Goal: Navigation & Orientation: Find specific page/section

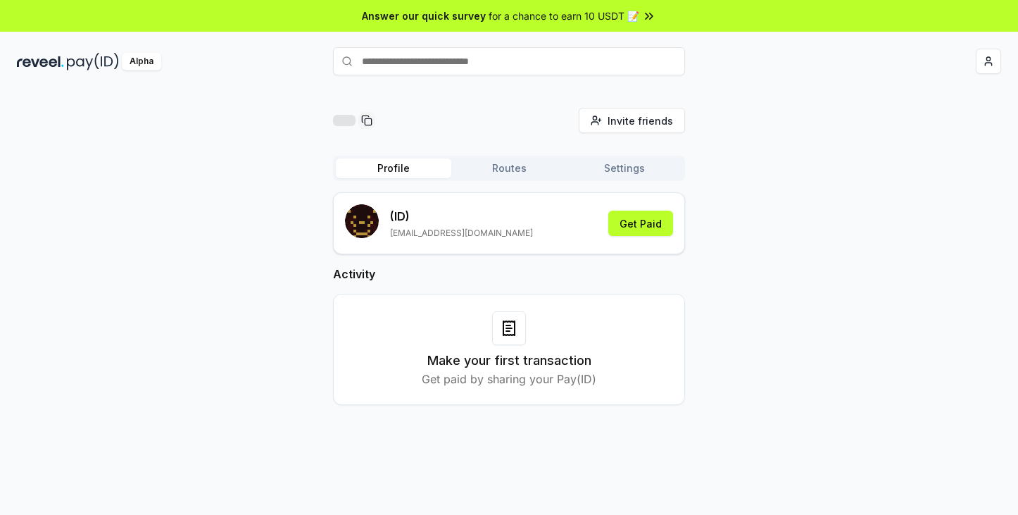
click at [787, 166] on div "Invite friends Invite Profile Routes Settings (ID) [EMAIL_ADDRESS][DOMAIN_NAME]…" at bounding box center [509, 268] width 985 height 320
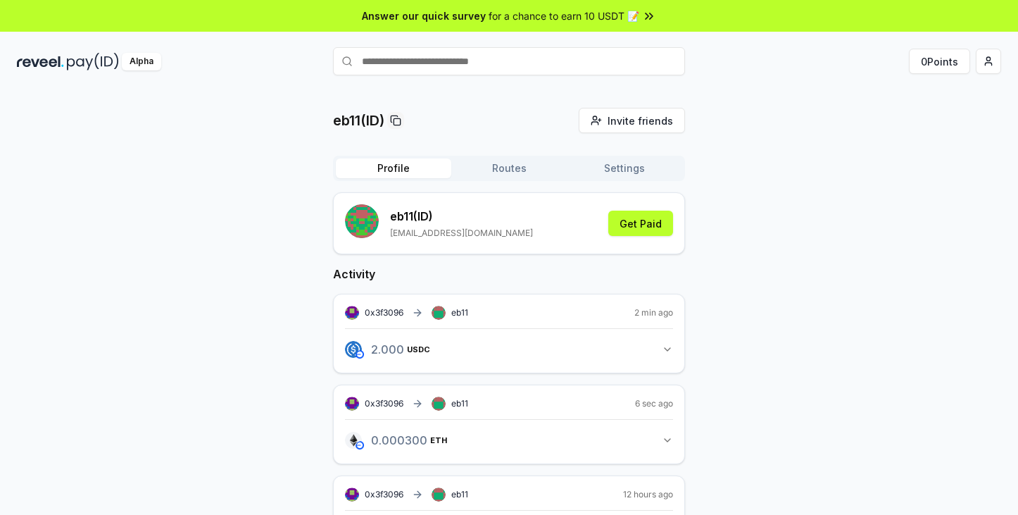
click at [669, 344] on icon "button" at bounding box center [667, 349] width 11 height 11
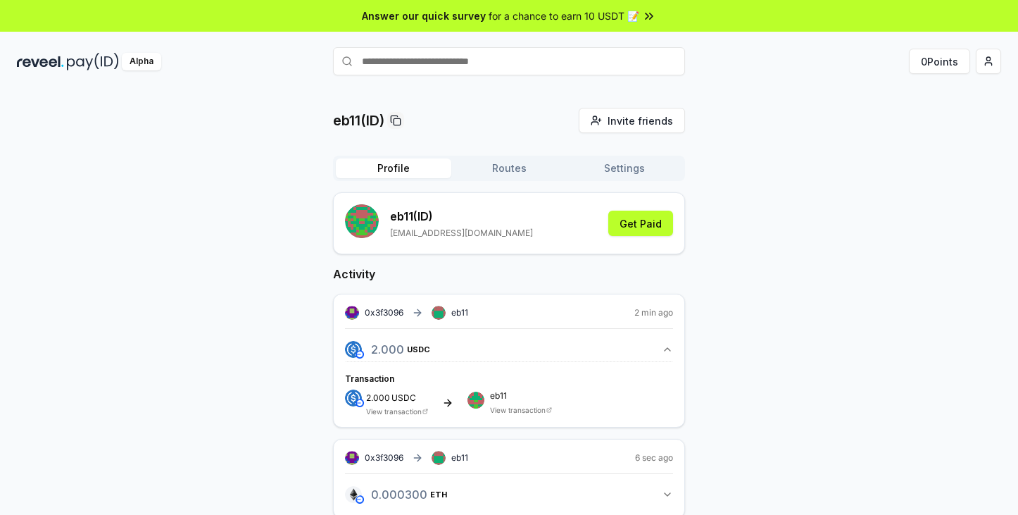
click at [669, 344] on icon "button" at bounding box center [667, 349] width 11 height 11
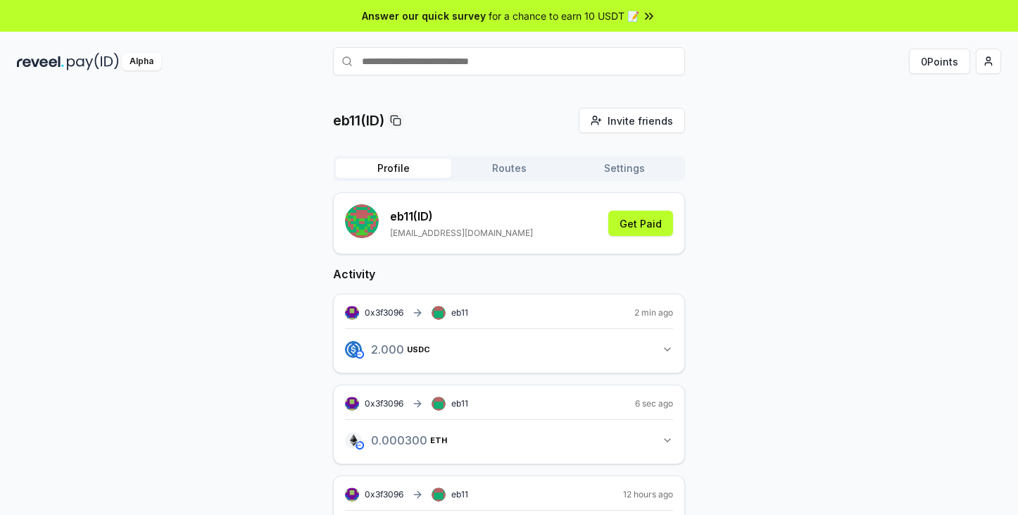
click at [616, 170] on button "Settings" at bounding box center [624, 168] width 115 height 20
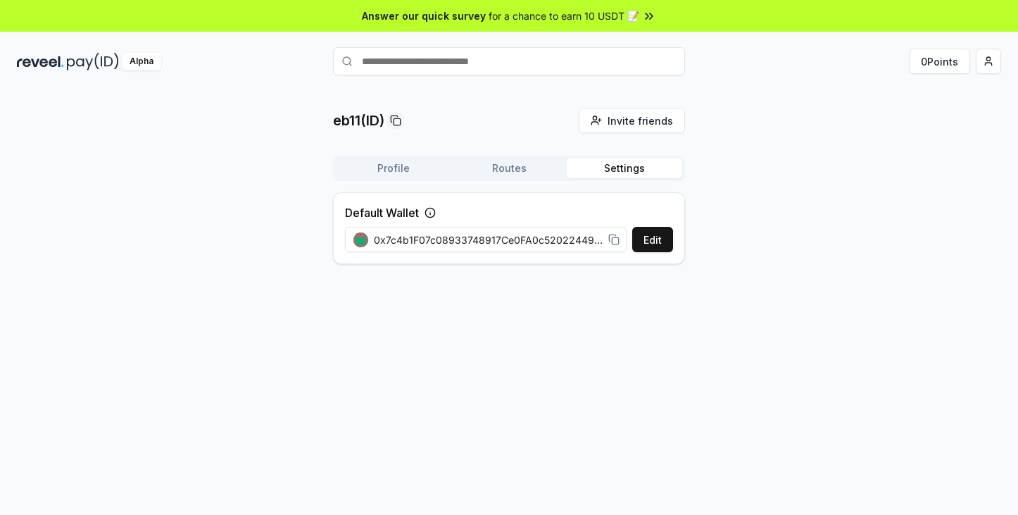
click at [499, 156] on div "Profile Routes Settings" at bounding box center [509, 168] width 352 height 25
drag, startPoint x: 497, startPoint y: 166, endPoint x: 489, endPoint y: 169, distance: 8.5
click at [497, 166] on button "Routes" at bounding box center [508, 168] width 115 height 20
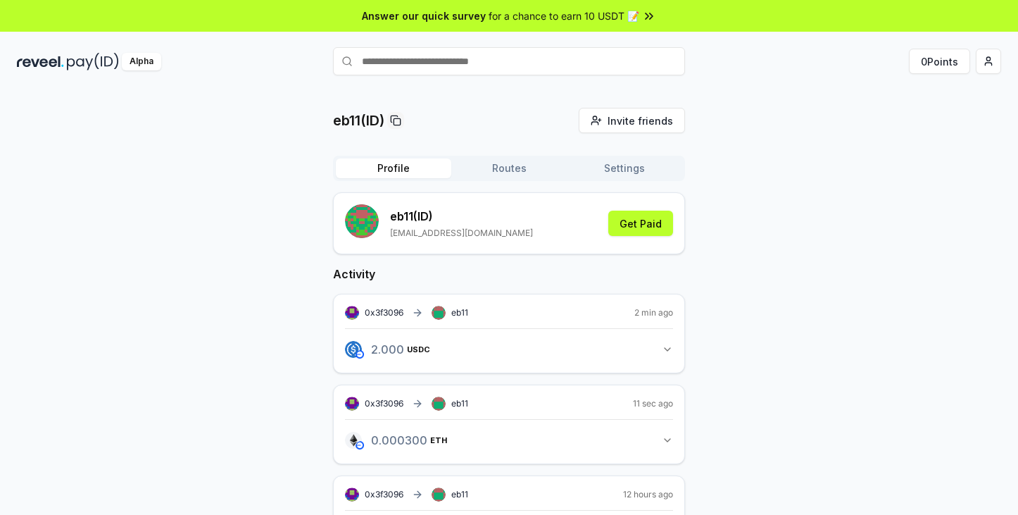
click at [365, 166] on button "Profile" at bounding box center [393, 168] width 115 height 20
click at [816, 189] on div "eb11(ID) Invite friends Invite Profile Routes Settings eb11 (ID) [EMAIL_ADDRESS…" at bounding box center [509, 343] width 985 height 470
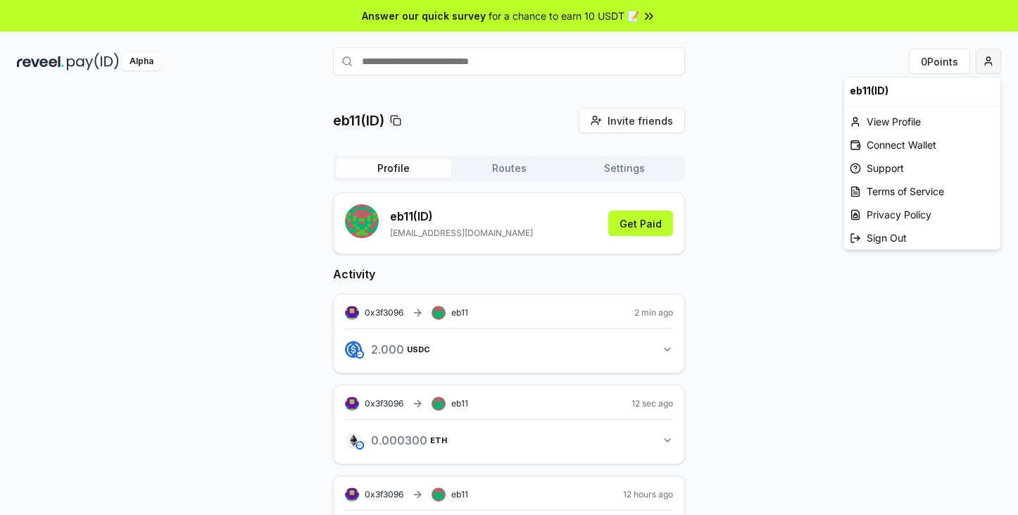
click at [997, 63] on html "Answer our quick survey for a chance to earn 10 USDT 📝 Alpha 0 Points eb11(ID) …" at bounding box center [509, 257] width 1018 height 515
click at [899, 165] on div "Support" at bounding box center [922, 167] width 156 height 23
